Goal: Transaction & Acquisition: Purchase product/service

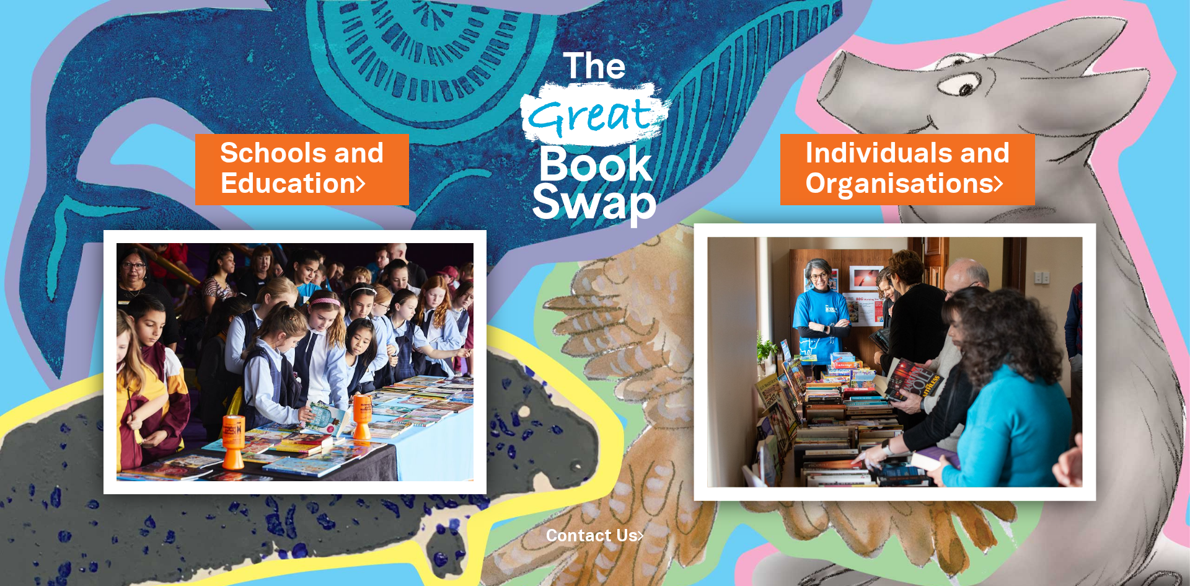
click at [840, 341] on img at bounding box center [895, 361] width 402 height 277
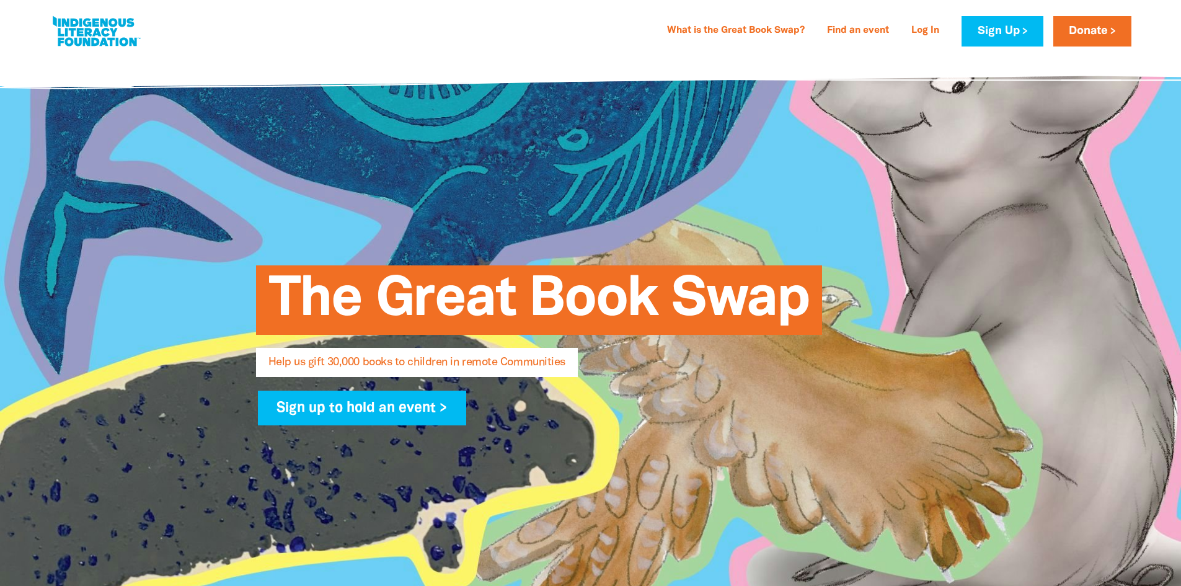
select select "IN"
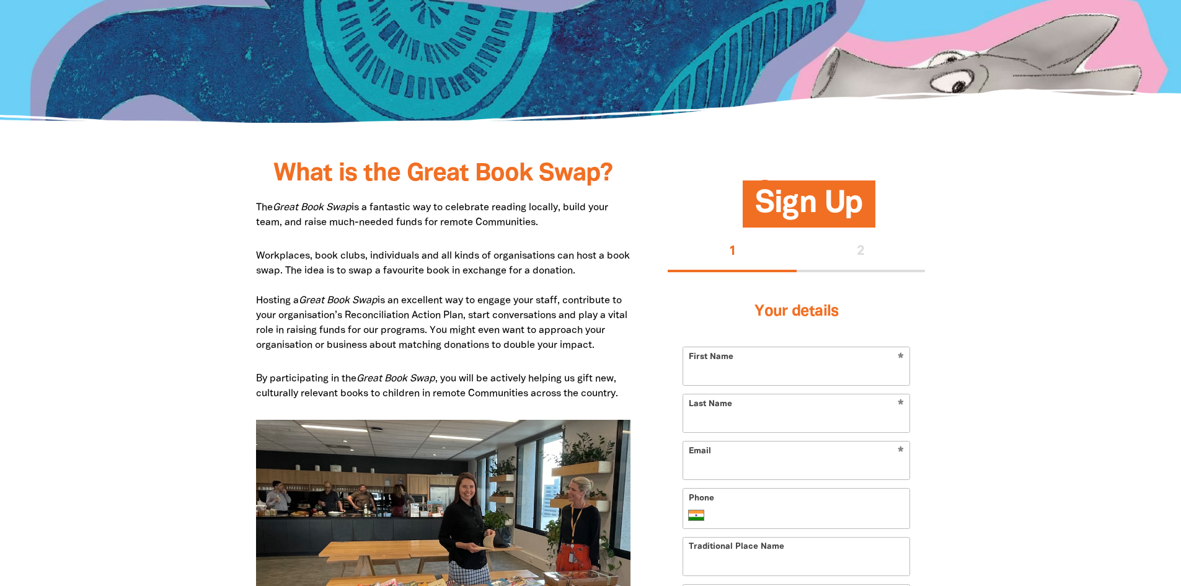
scroll to position [682, 0]
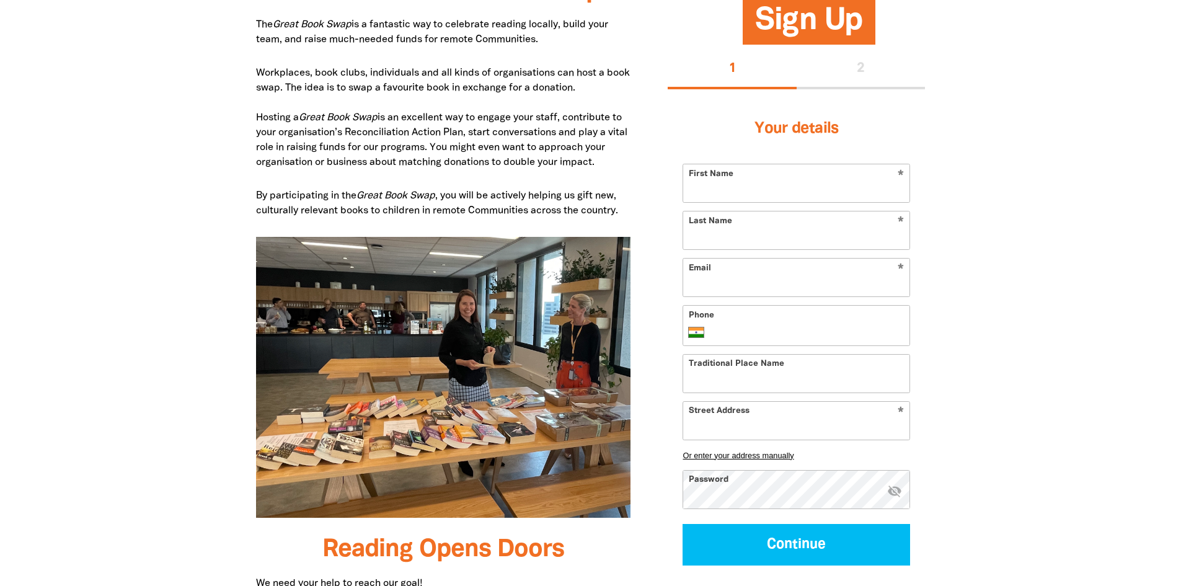
click at [777, 194] on input "First Name" at bounding box center [796, 183] width 226 height 38
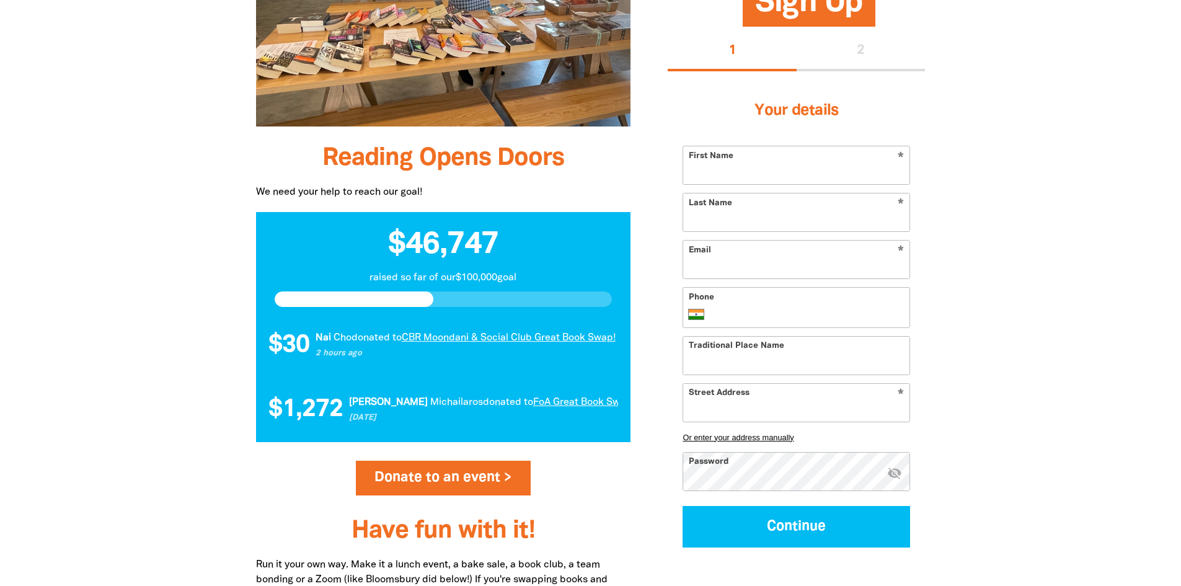
scroll to position [1178, 0]
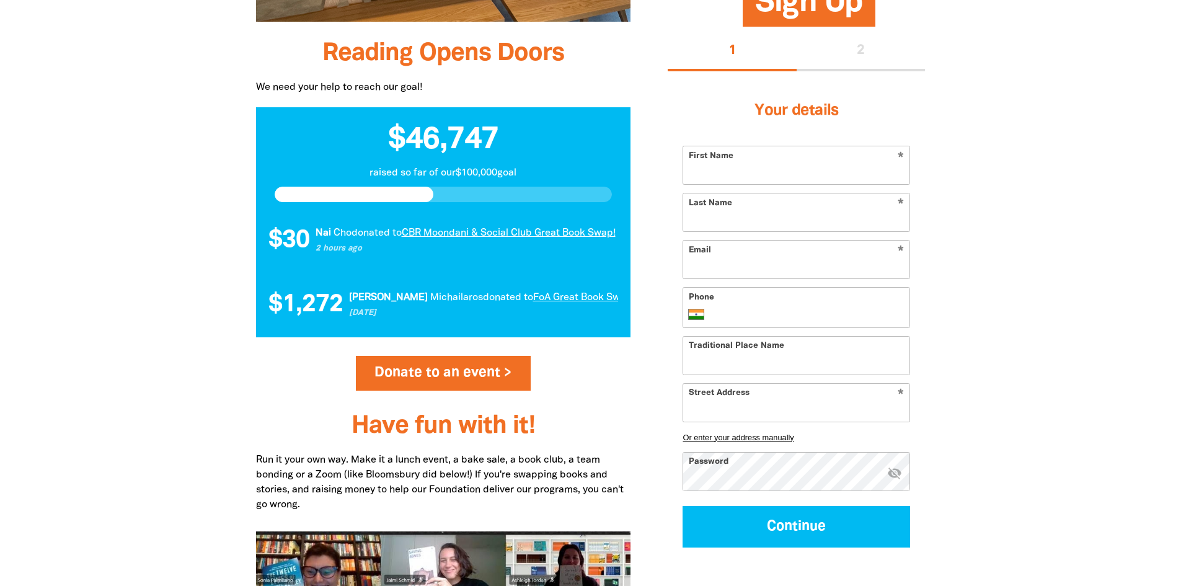
click at [463, 190] on div at bounding box center [444, 194] width 338 height 15
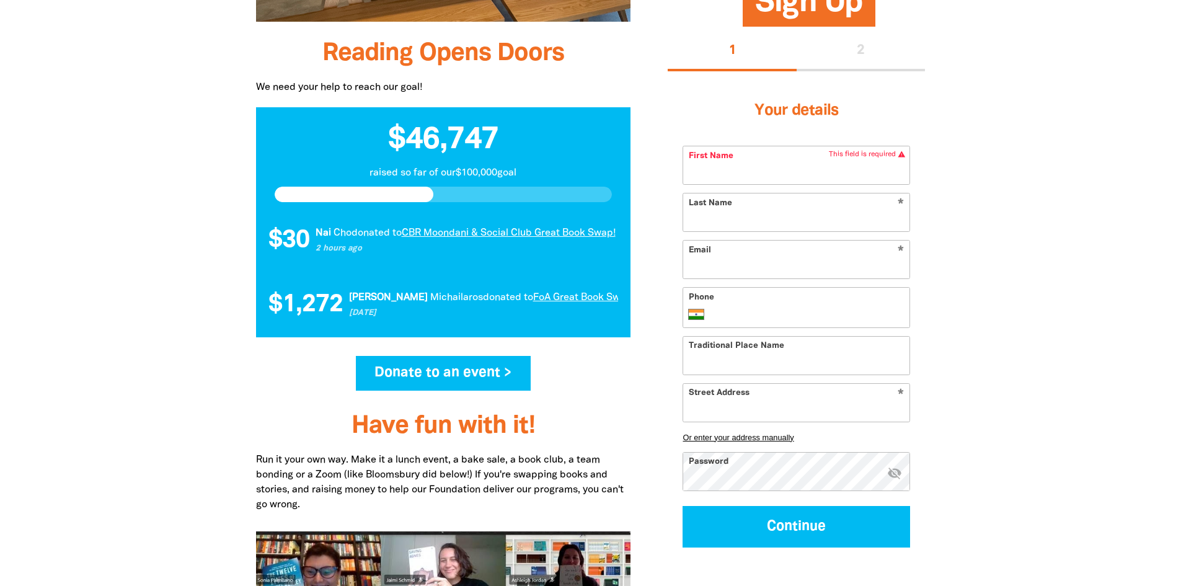
click at [422, 375] on link "Donate to an event >" at bounding box center [443, 373] width 175 height 35
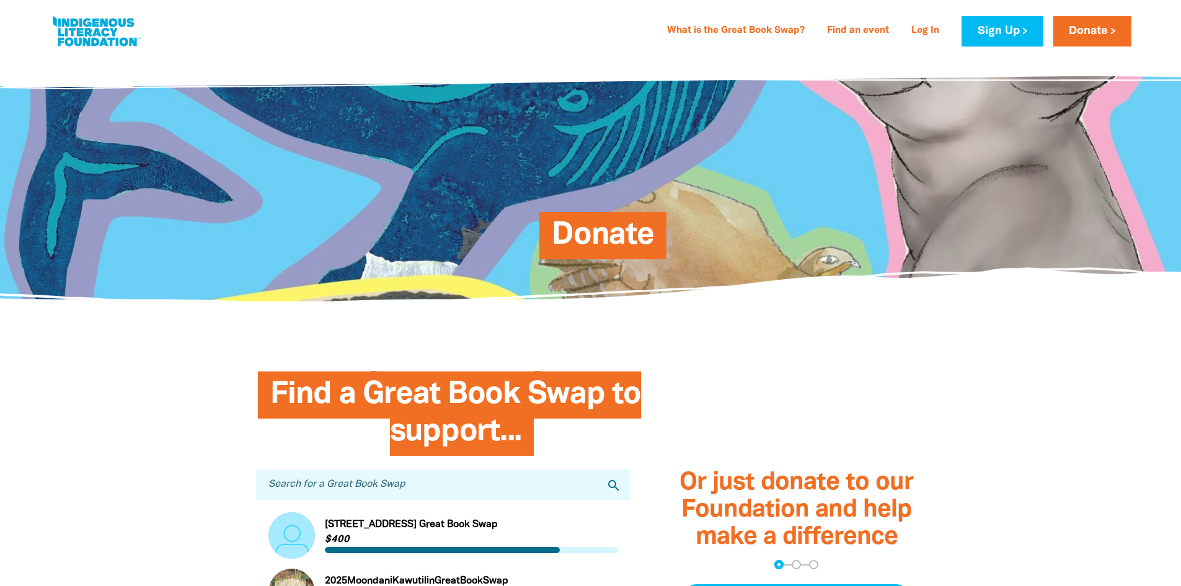
scroll to position [310, 0]
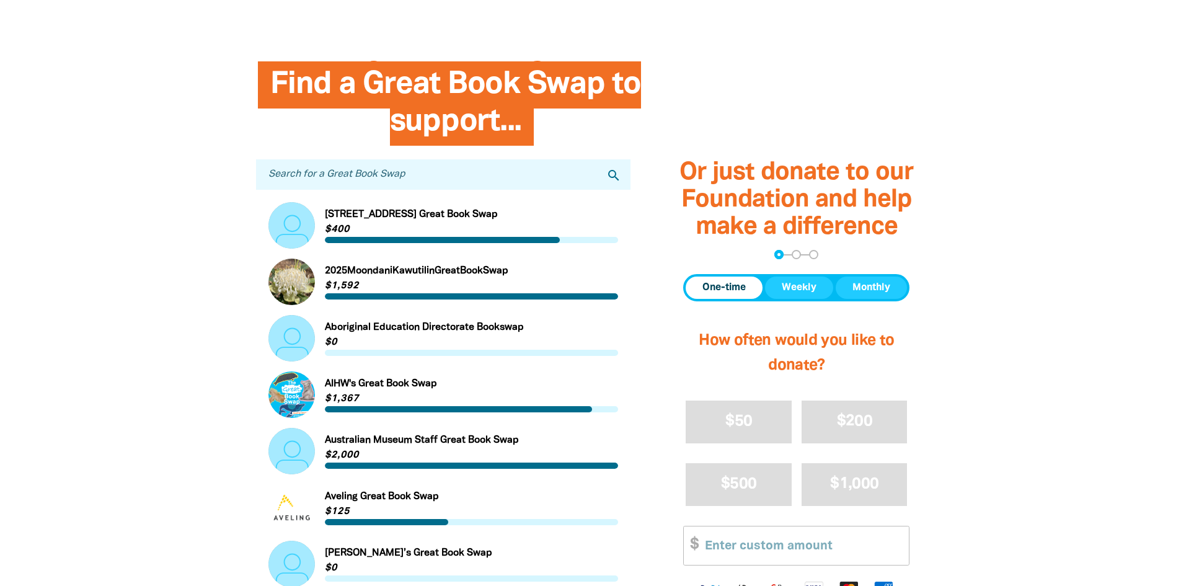
click at [453, 246] on link "Link to [STREET_ADDRESS] Great Book Swap" at bounding box center [443, 225] width 350 height 46
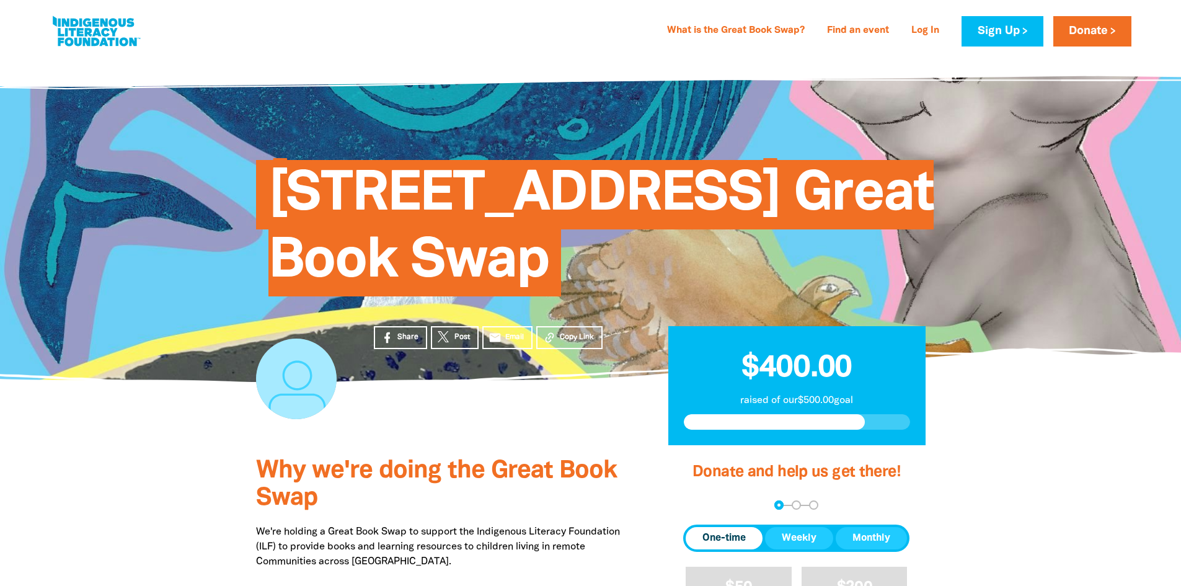
scroll to position [310, 0]
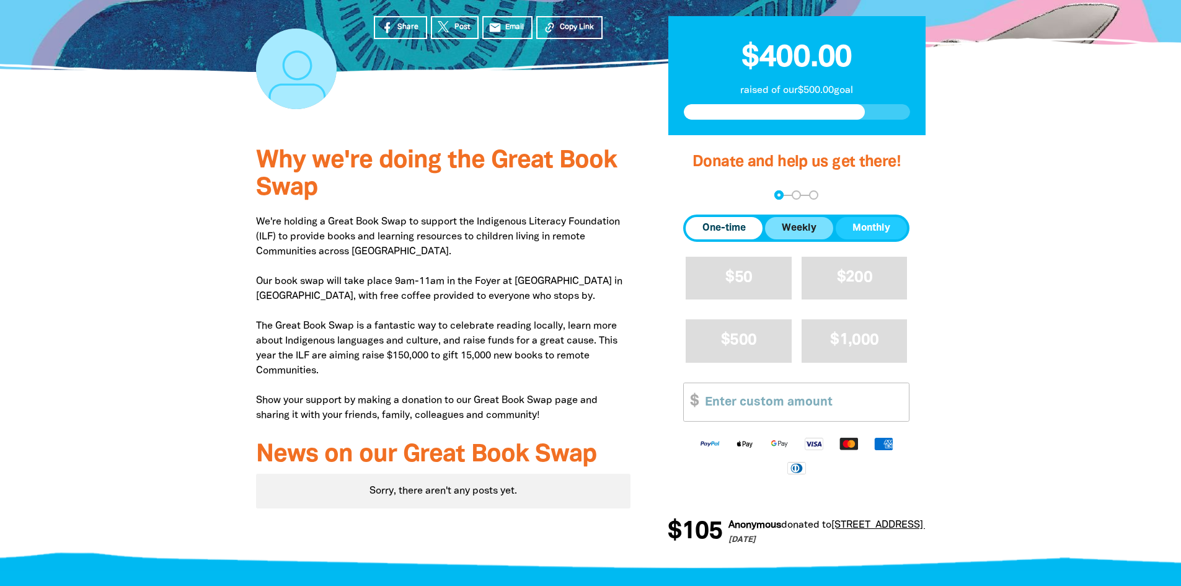
click at [793, 232] on span "Weekly" at bounding box center [799, 228] width 35 height 15
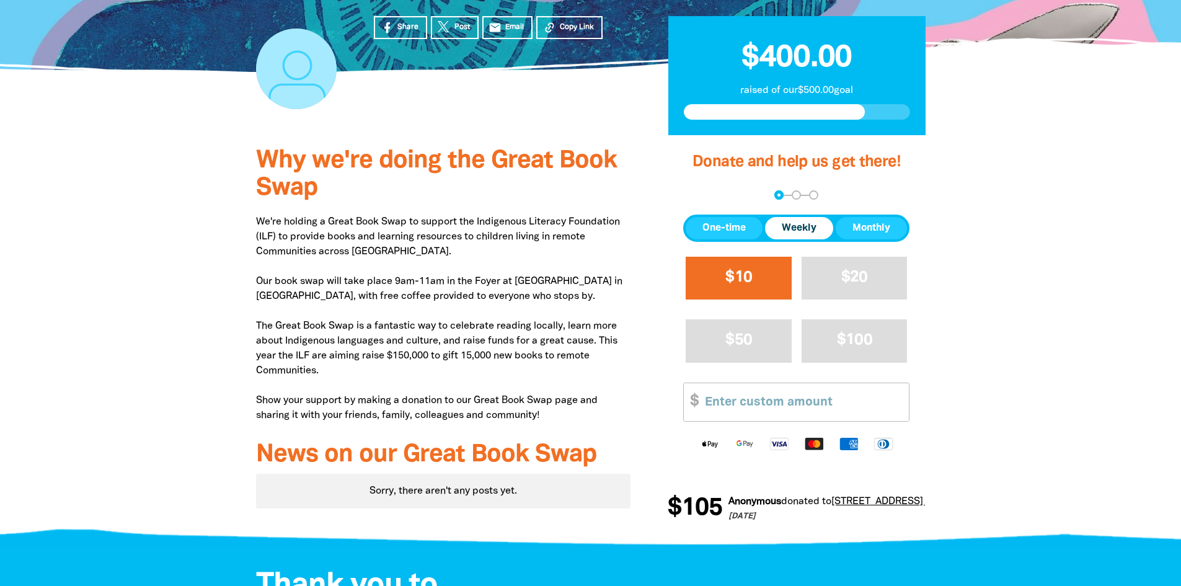
click at [773, 280] on button "$10" at bounding box center [739, 278] width 106 height 43
select select "IN"
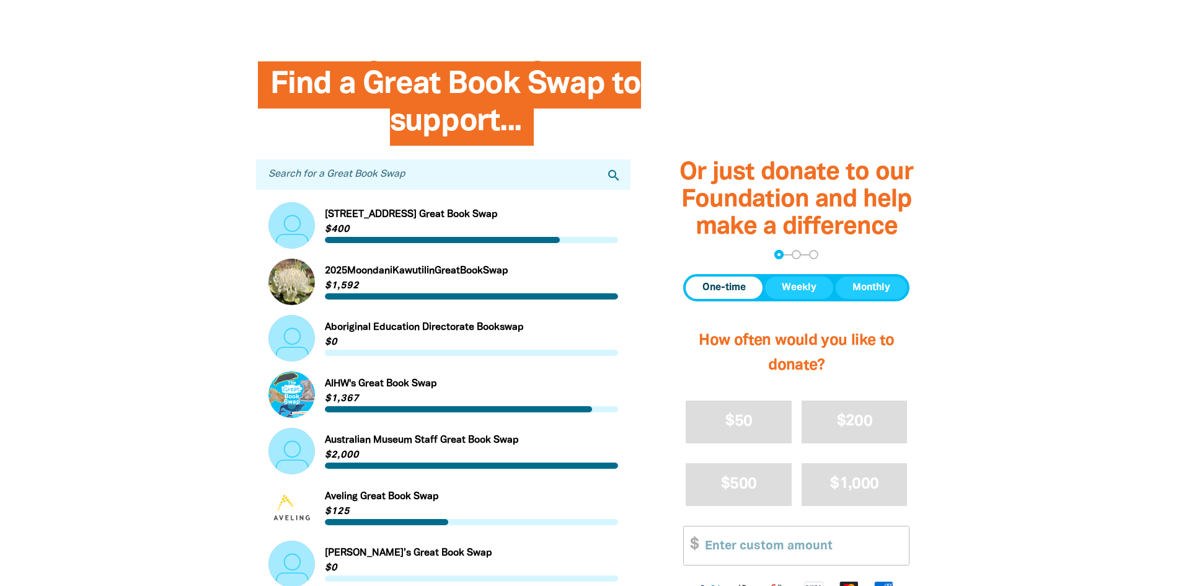
click at [355, 335] on link "Link to Aboriginal Education Directorate Bookswap" at bounding box center [443, 338] width 350 height 46
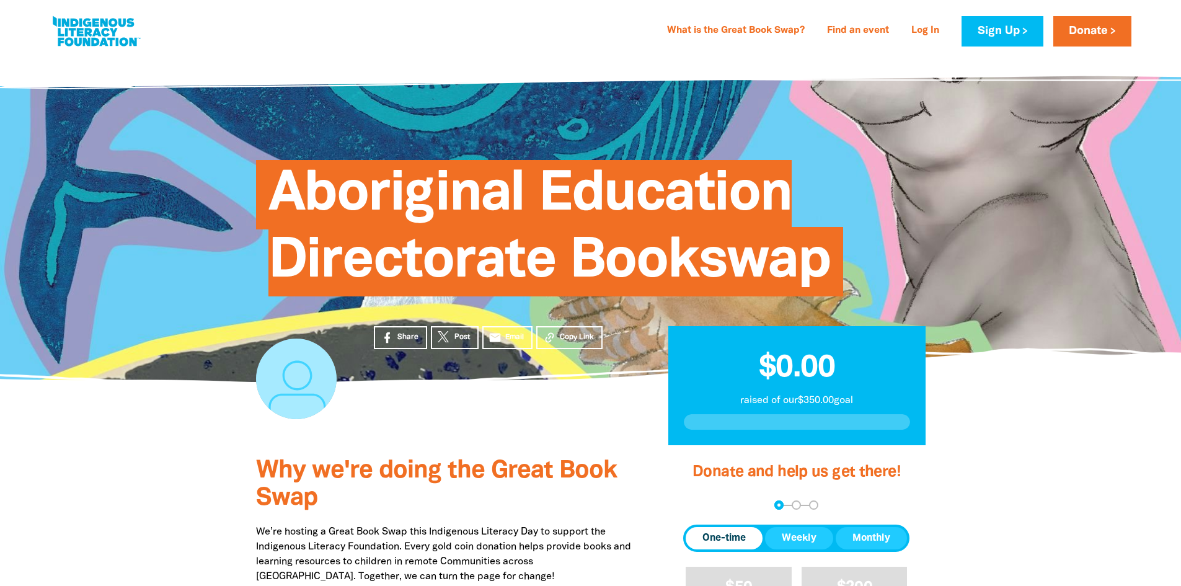
scroll to position [248, 0]
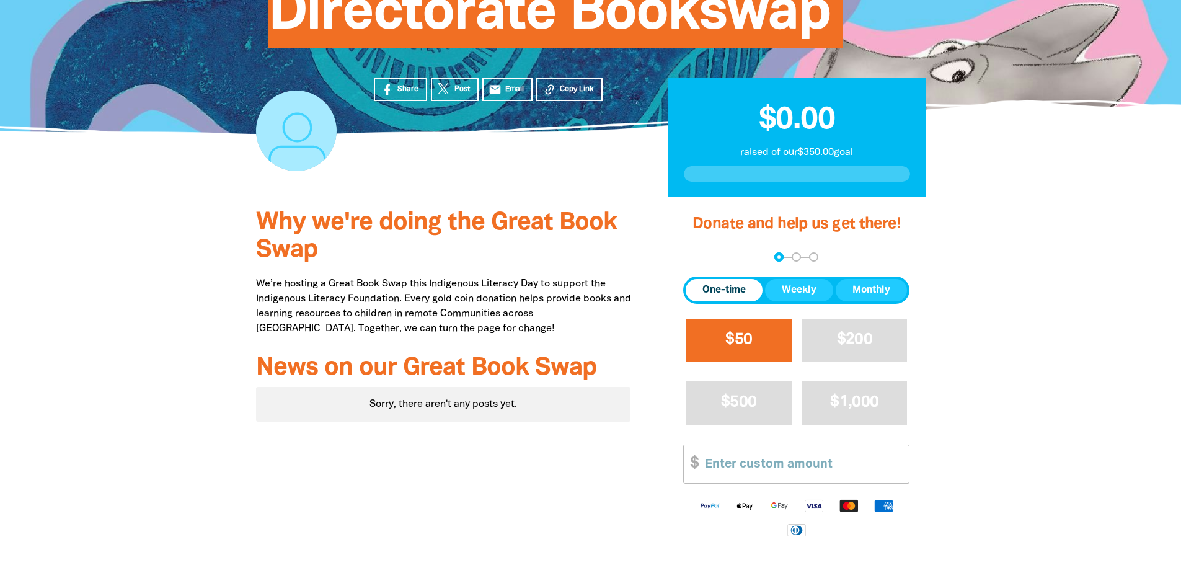
click at [724, 329] on button "$50" at bounding box center [739, 340] width 106 height 43
select select "IN"
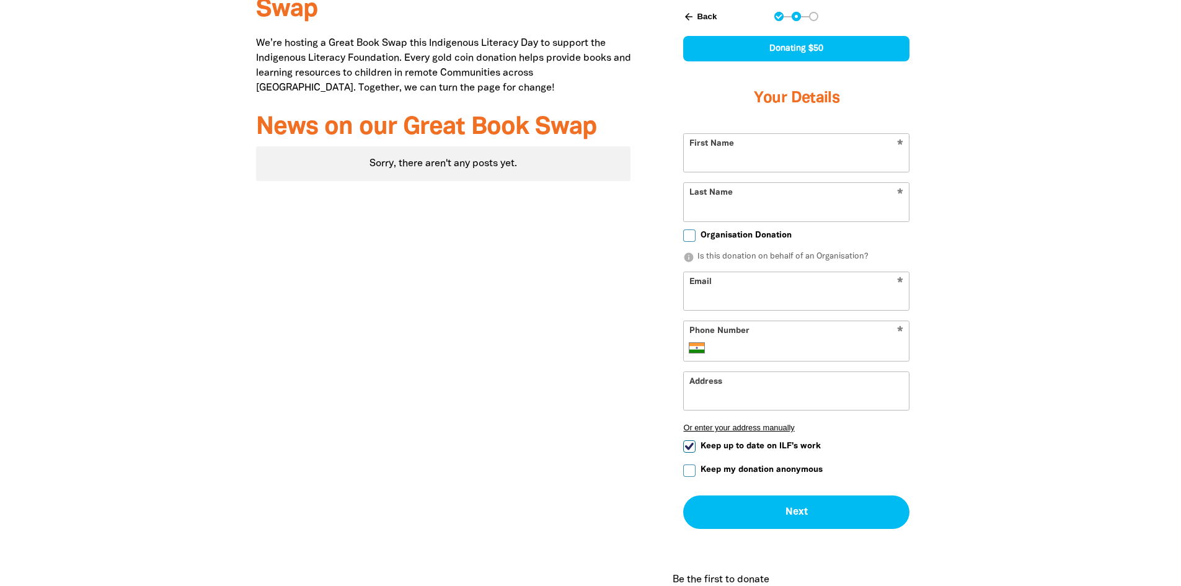
scroll to position [496, 0]
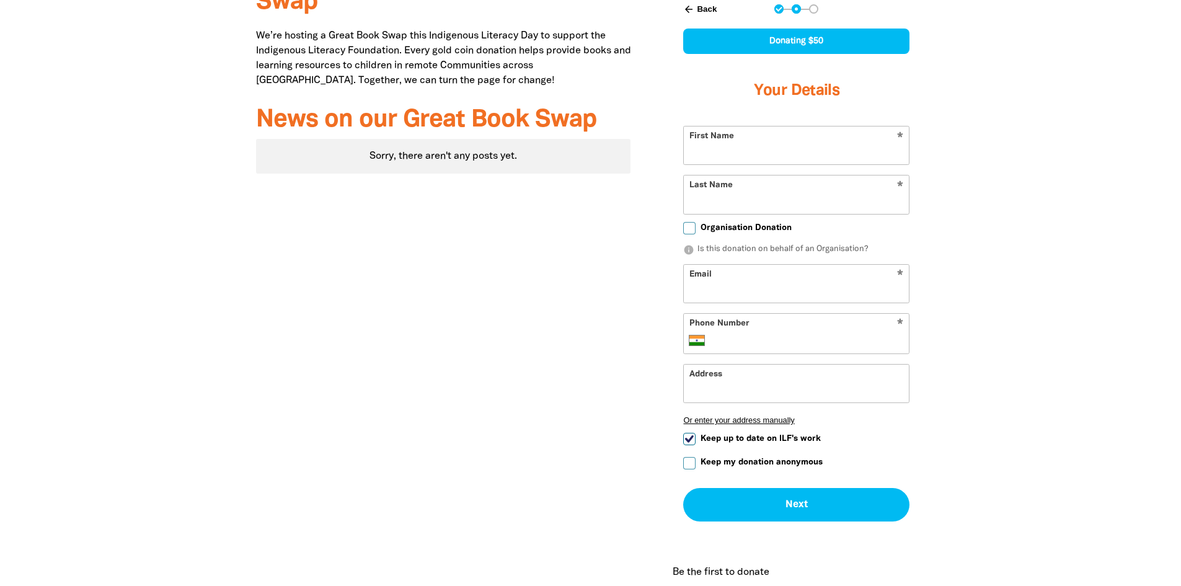
click at [745, 158] on input "First Name" at bounding box center [796, 145] width 225 height 38
click at [790, 500] on button "Next chevron_right" at bounding box center [796, 504] width 226 height 33
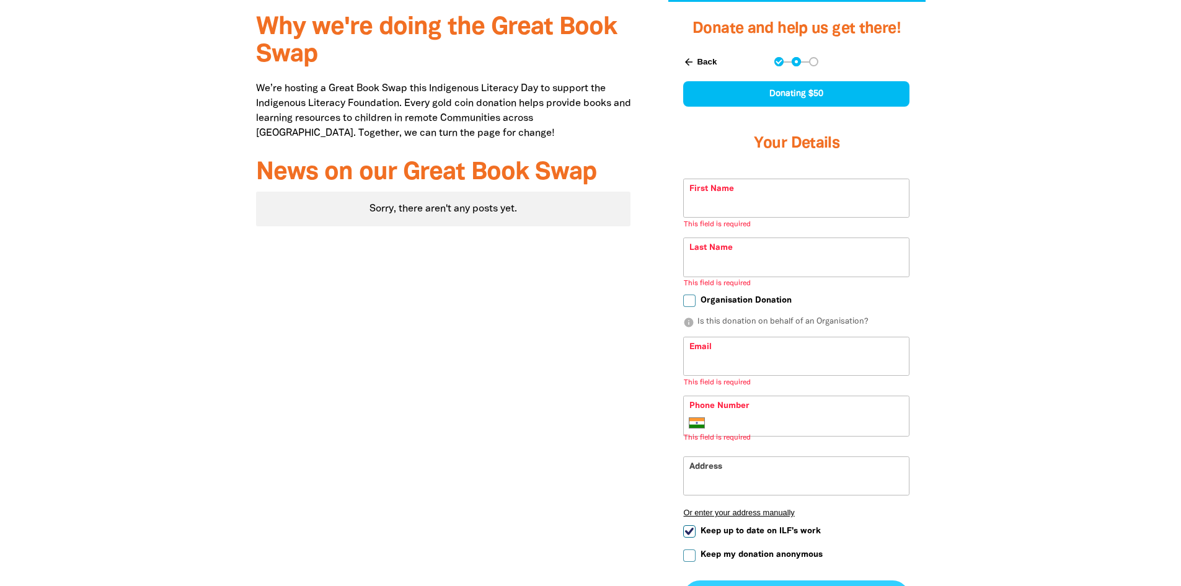
scroll to position [434, 0]
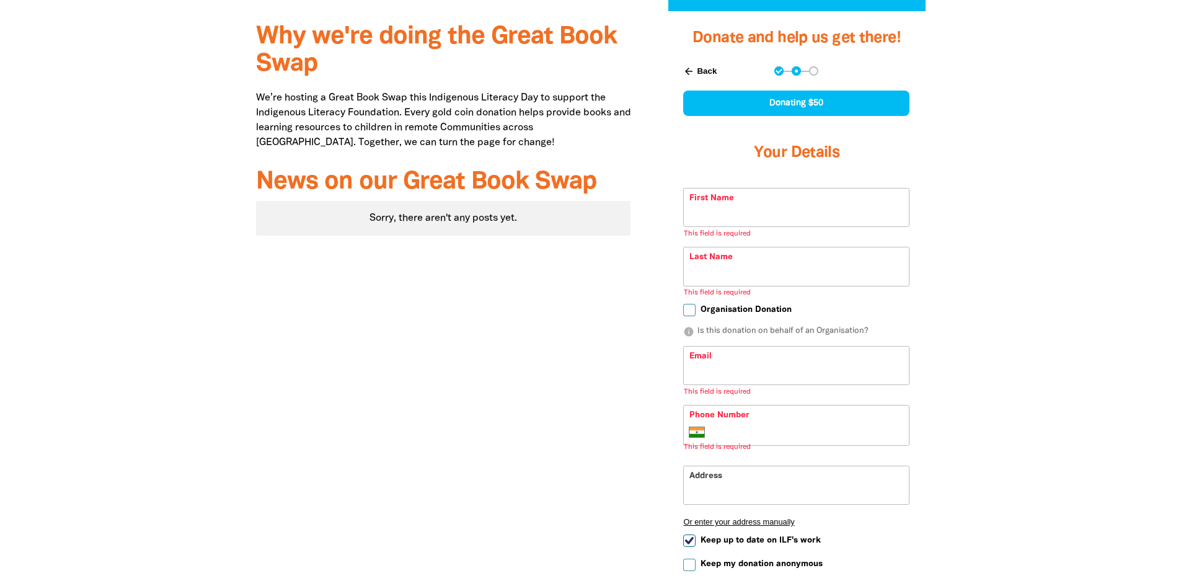
click at [697, 79] on button "arrow_back Back" at bounding box center [699, 71] width 43 height 21
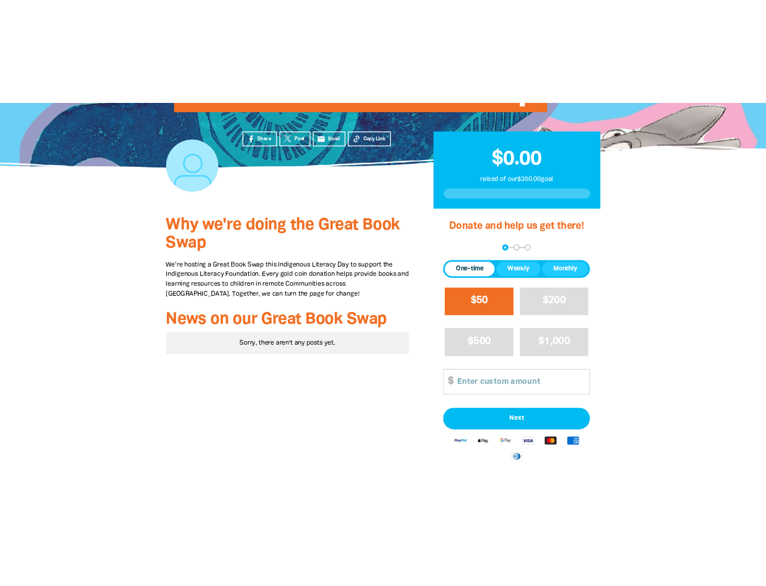
scroll to position [281, 0]
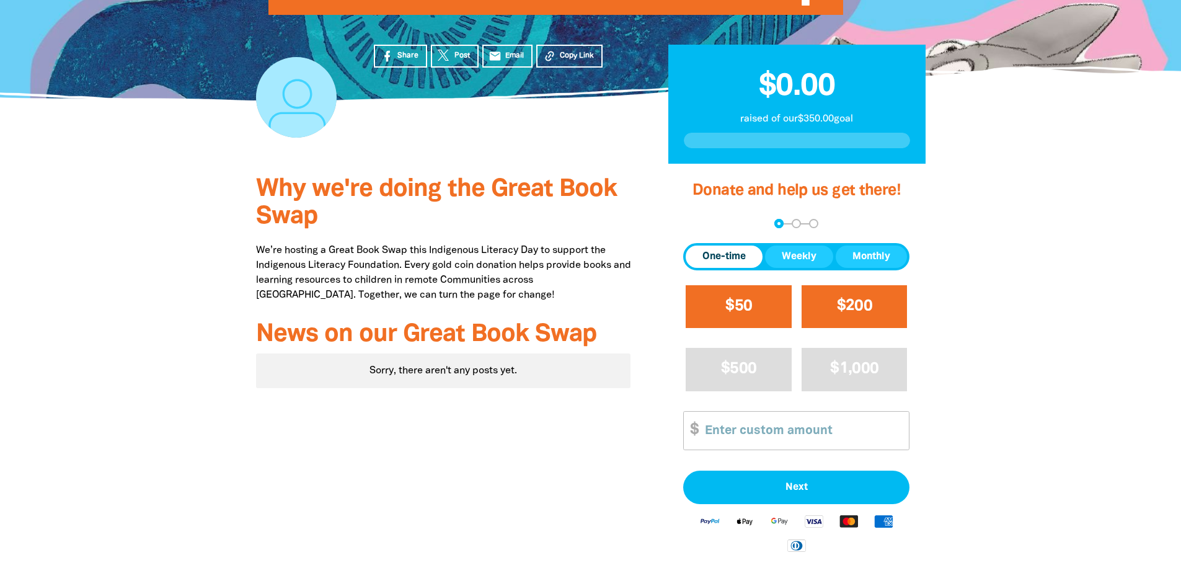
click at [853, 299] on span "$200" at bounding box center [854, 306] width 35 height 14
select select "IN"
